Goal: Task Accomplishment & Management: Manage account settings

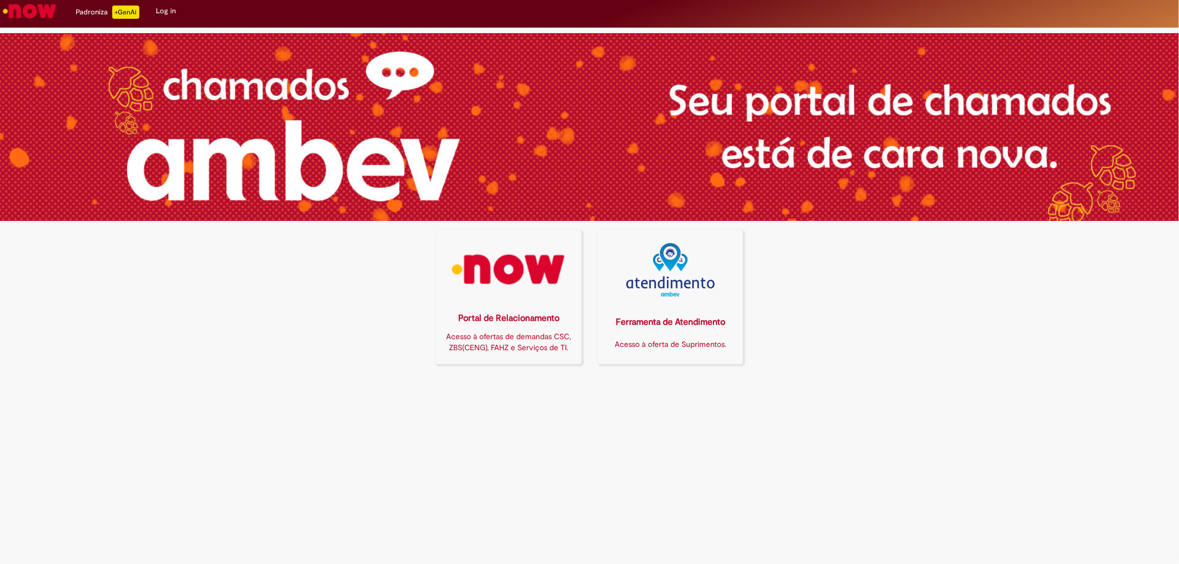
click at [509, 318] on div "Portal de Relacionamento" at bounding box center [509, 318] width 132 height 13
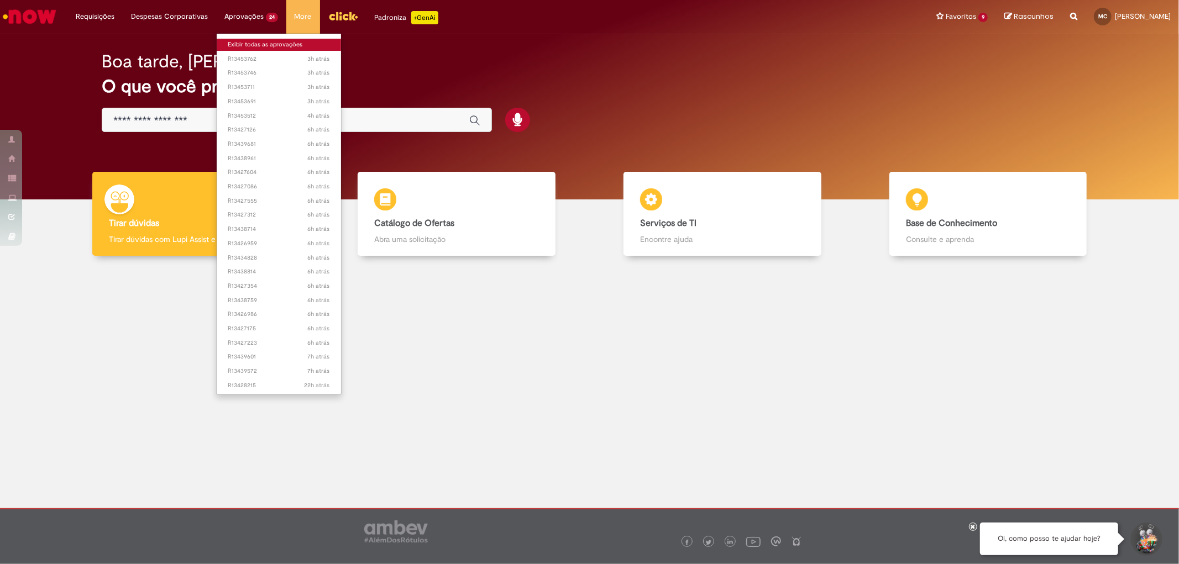
click at [256, 46] on link "Exibir todas as aprovações" at bounding box center [279, 45] width 124 height 12
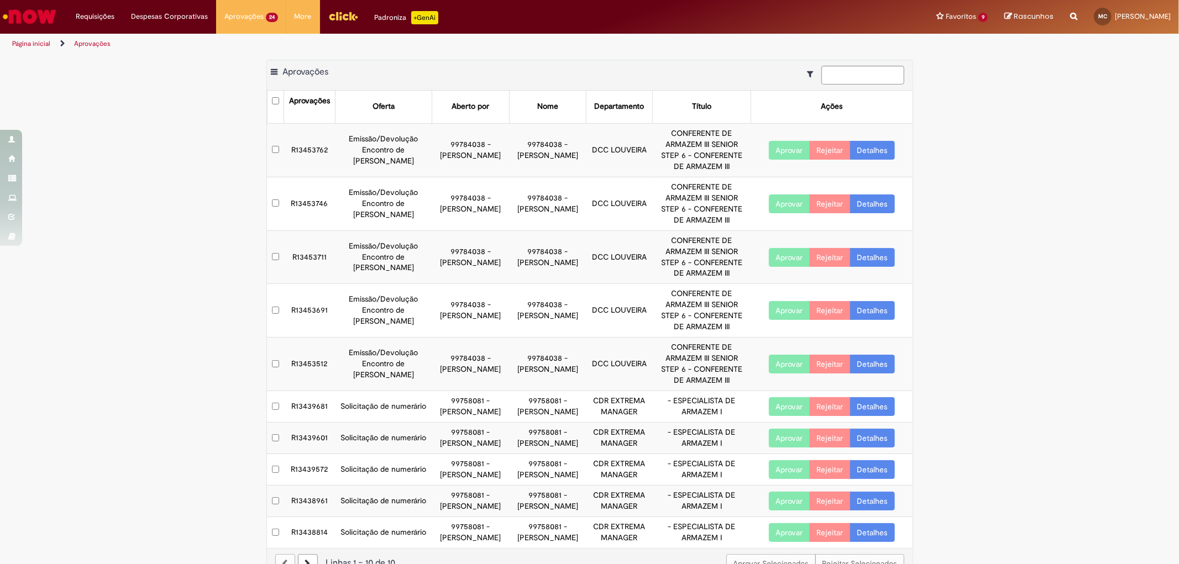
click at [775, 150] on button "Aprovar" at bounding box center [789, 150] width 41 height 19
click at [778, 198] on button "Aprovar" at bounding box center [789, 204] width 41 height 19
click at [774, 256] on button "Aprovar" at bounding box center [789, 257] width 41 height 19
click at [782, 307] on button "Aprovar" at bounding box center [789, 310] width 41 height 19
click at [789, 361] on button "Aprovar" at bounding box center [789, 364] width 41 height 19
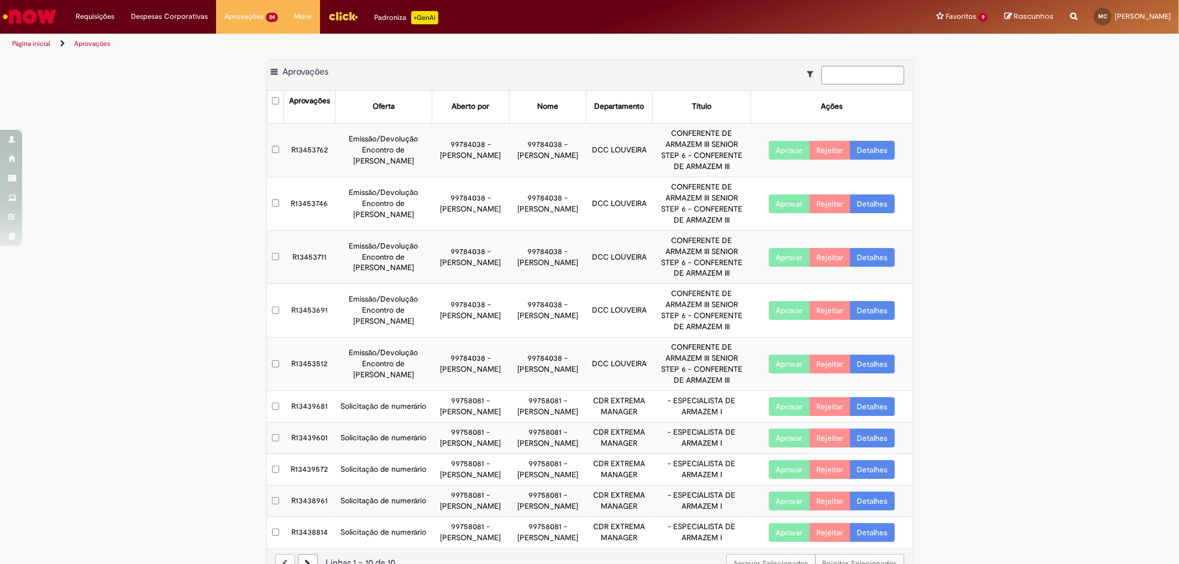
click at [781, 416] on button "Aprovar" at bounding box center [789, 406] width 41 height 19
click at [783, 448] on button "Aprovar" at bounding box center [789, 438] width 41 height 19
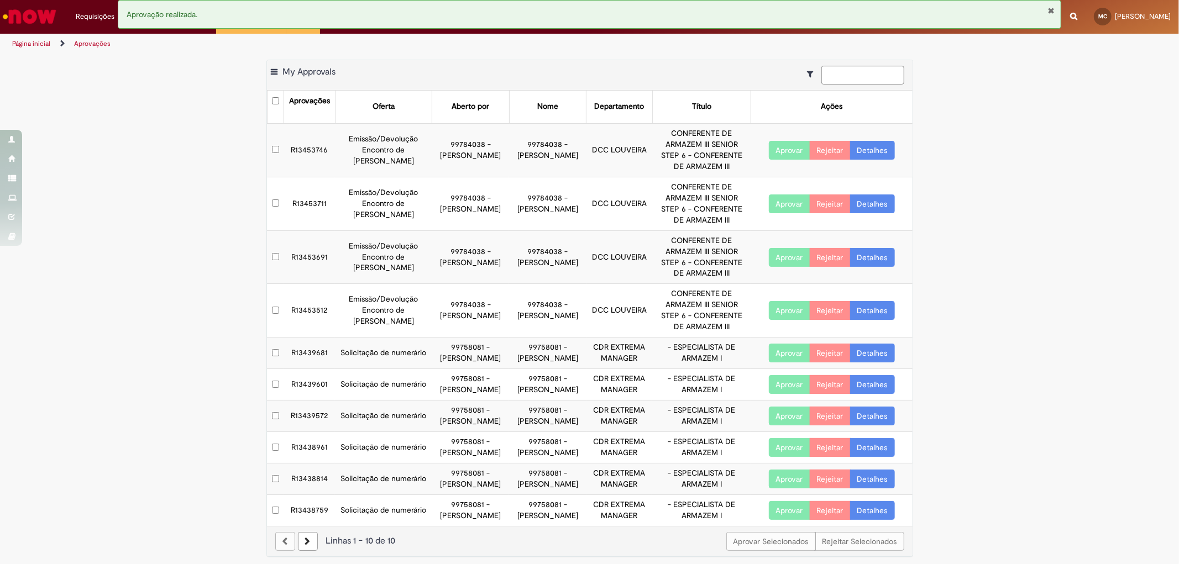
click at [780, 457] on button "Aprovar" at bounding box center [789, 447] width 41 height 19
click at [781, 426] on button "Aprovar" at bounding box center [789, 416] width 41 height 19
click at [772, 394] on button "Aprovar" at bounding box center [789, 384] width 41 height 19
click at [782, 353] on button "Aprovar" at bounding box center [789, 353] width 41 height 19
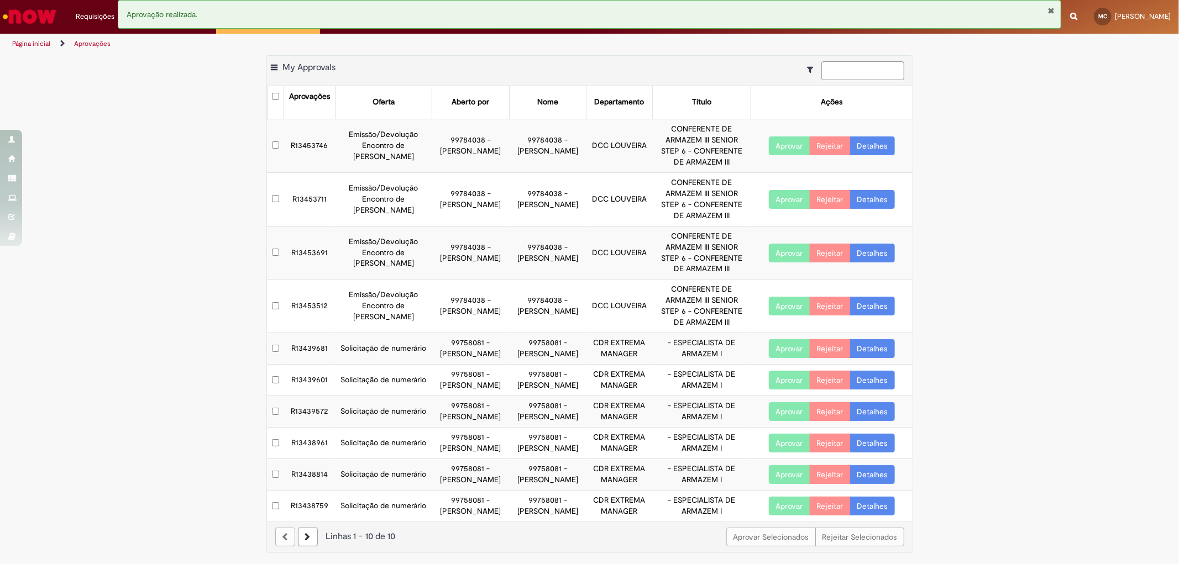
scroll to position [71, 0]
click at [788, 497] on button "Aprovar" at bounding box center [789, 506] width 41 height 19
click at [785, 465] on button "Aprovar" at bounding box center [789, 474] width 41 height 19
click at [791, 434] on button "Aprovar" at bounding box center [789, 443] width 41 height 19
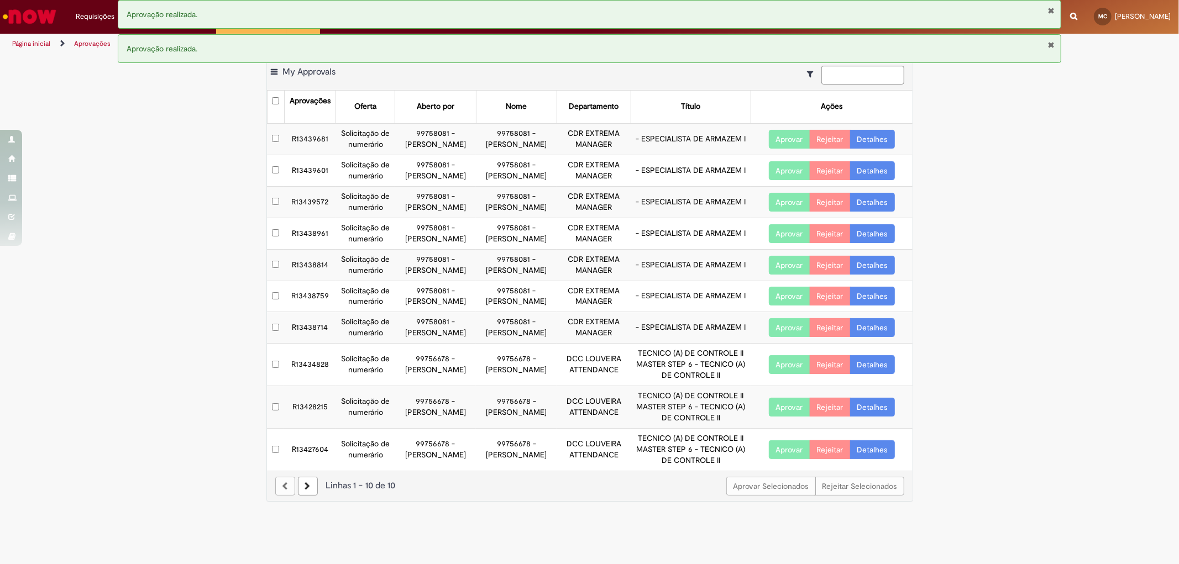
scroll to position [27, 0]
click at [777, 459] on button "Aprovar" at bounding box center [789, 450] width 41 height 19
click at [773, 417] on button "Aprovar" at bounding box center [789, 407] width 41 height 19
click at [777, 374] on button "Aprovar" at bounding box center [789, 364] width 41 height 19
click at [782, 337] on button "Aprovar" at bounding box center [789, 327] width 41 height 19
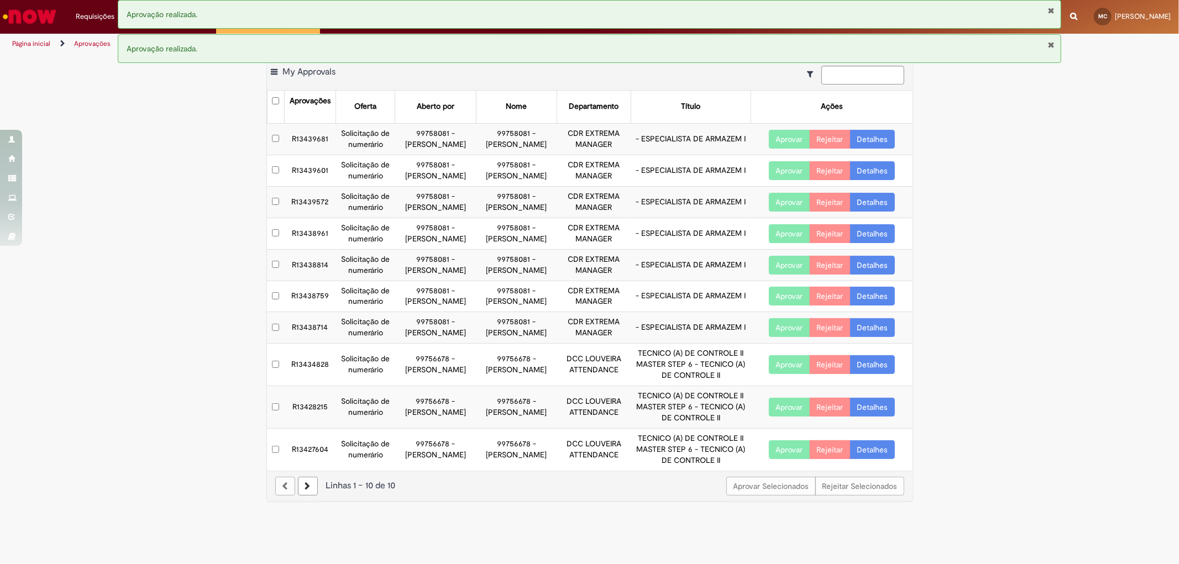
click at [785, 306] on button "Aprovar" at bounding box center [789, 296] width 41 height 19
click at [783, 275] on button "Aprovar" at bounding box center [789, 265] width 41 height 19
click at [785, 242] on button "Aprovar" at bounding box center [789, 233] width 41 height 19
click at [792, 207] on button "Aprovar" at bounding box center [789, 202] width 41 height 19
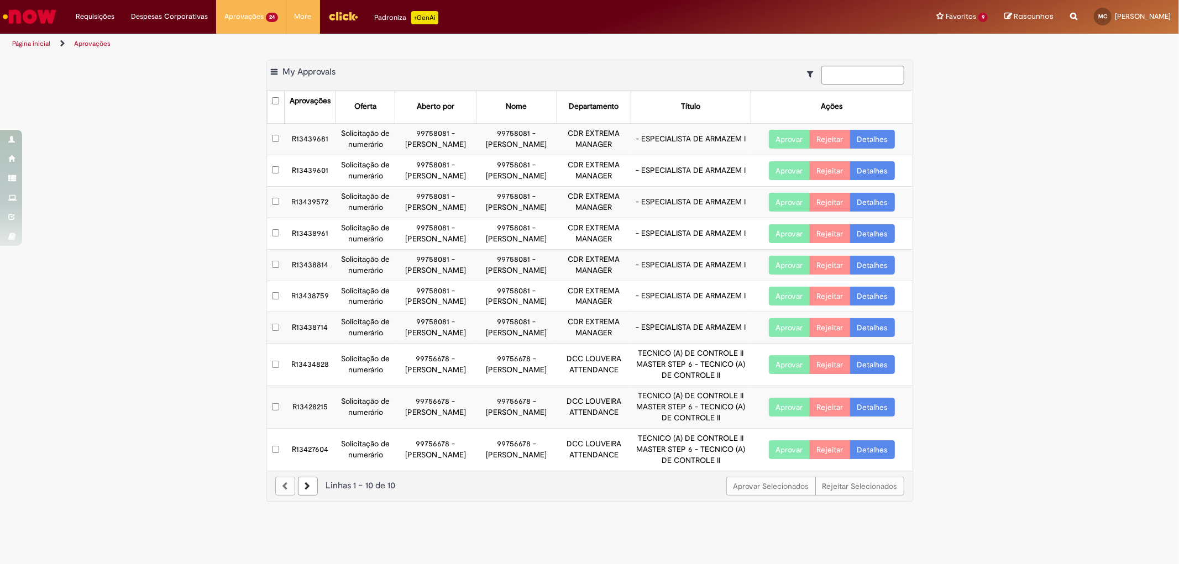
click at [788, 161] on button "Aprovar" at bounding box center [789, 170] width 41 height 19
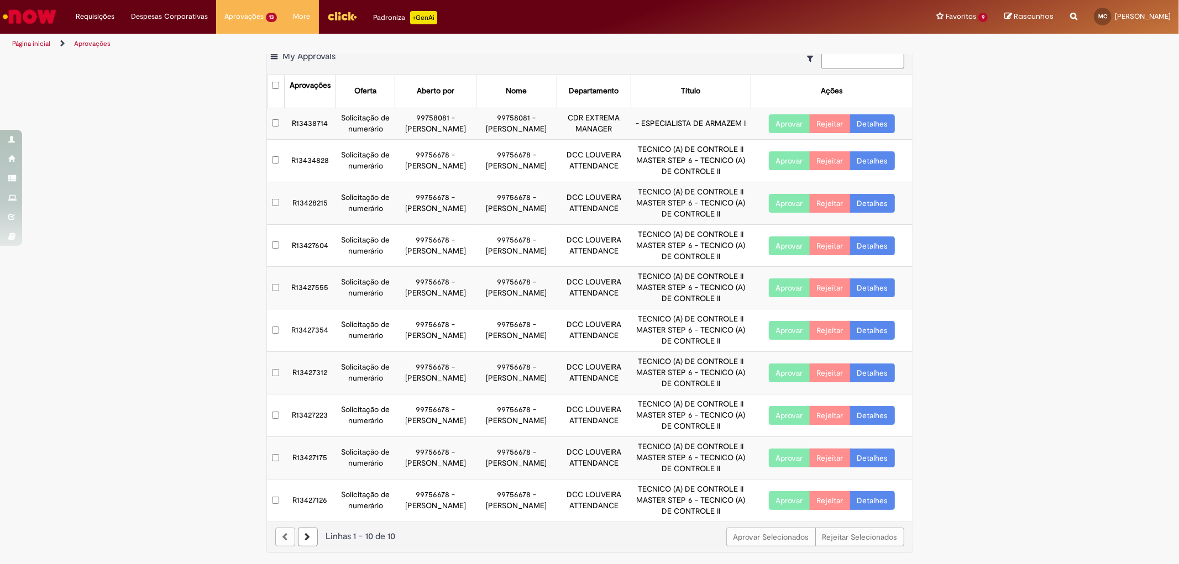
click at [771, 500] on button "Aprovar" at bounding box center [789, 500] width 41 height 19
click at [776, 454] on button "Aprovar" at bounding box center [789, 458] width 41 height 19
click at [782, 427] on td "Aprovar Rejeitar Detalhes" at bounding box center [831, 416] width 161 height 43
click at [783, 417] on button "Aprovar" at bounding box center [789, 415] width 41 height 19
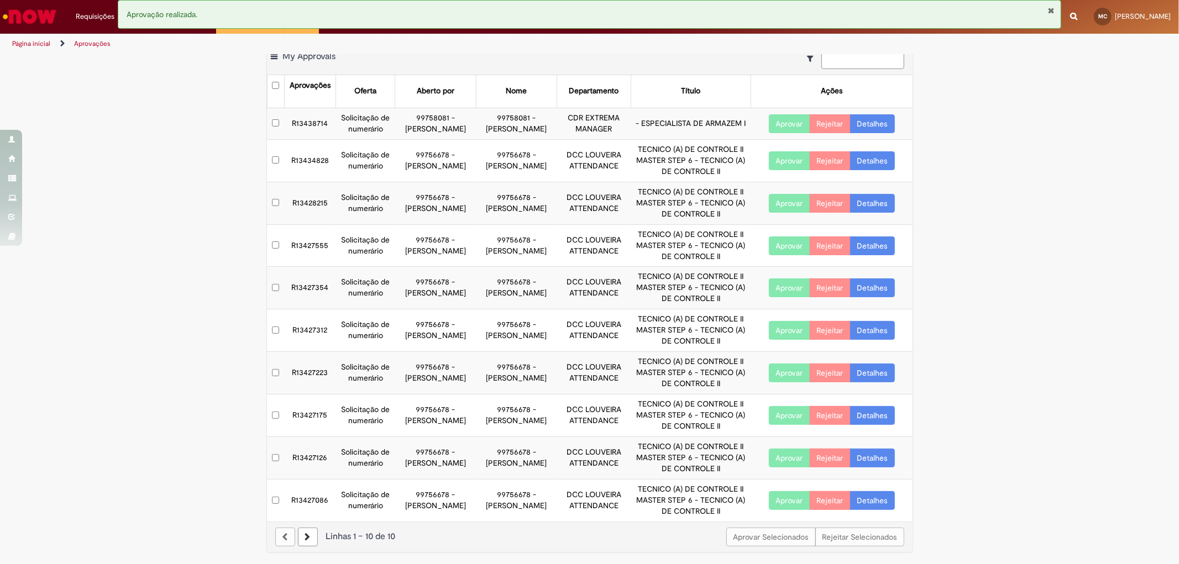
click at [782, 375] on button "Aprovar" at bounding box center [789, 373] width 41 height 19
click at [773, 334] on button "Aprovar" at bounding box center [789, 330] width 41 height 19
click at [777, 291] on button "Aprovar" at bounding box center [789, 288] width 41 height 19
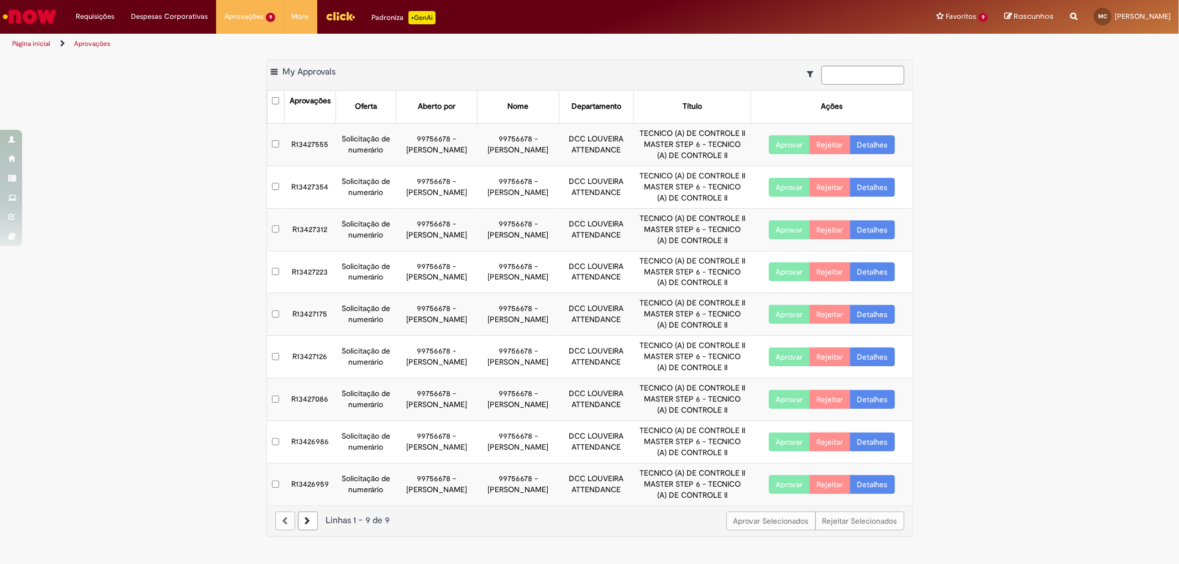
scroll to position [0, 0]
click at [784, 190] on button "Aprovar" at bounding box center [789, 187] width 41 height 19
click at [796, 231] on button "Aprovar" at bounding box center [789, 230] width 41 height 19
click at [795, 272] on button "Aprovar" at bounding box center [789, 272] width 41 height 19
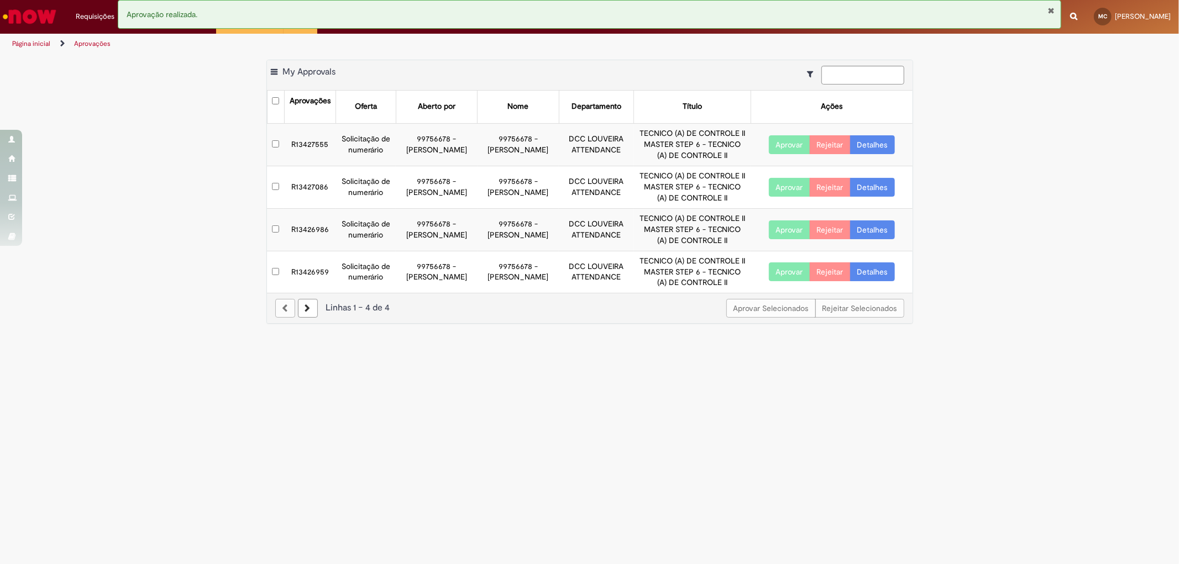
click at [782, 191] on button "Aprovar" at bounding box center [789, 187] width 41 height 19
click at [782, 229] on button "Aprovar" at bounding box center [789, 230] width 41 height 19
click at [791, 272] on button "Aprovar" at bounding box center [789, 272] width 41 height 19
